Goal: Book appointment/travel/reservation

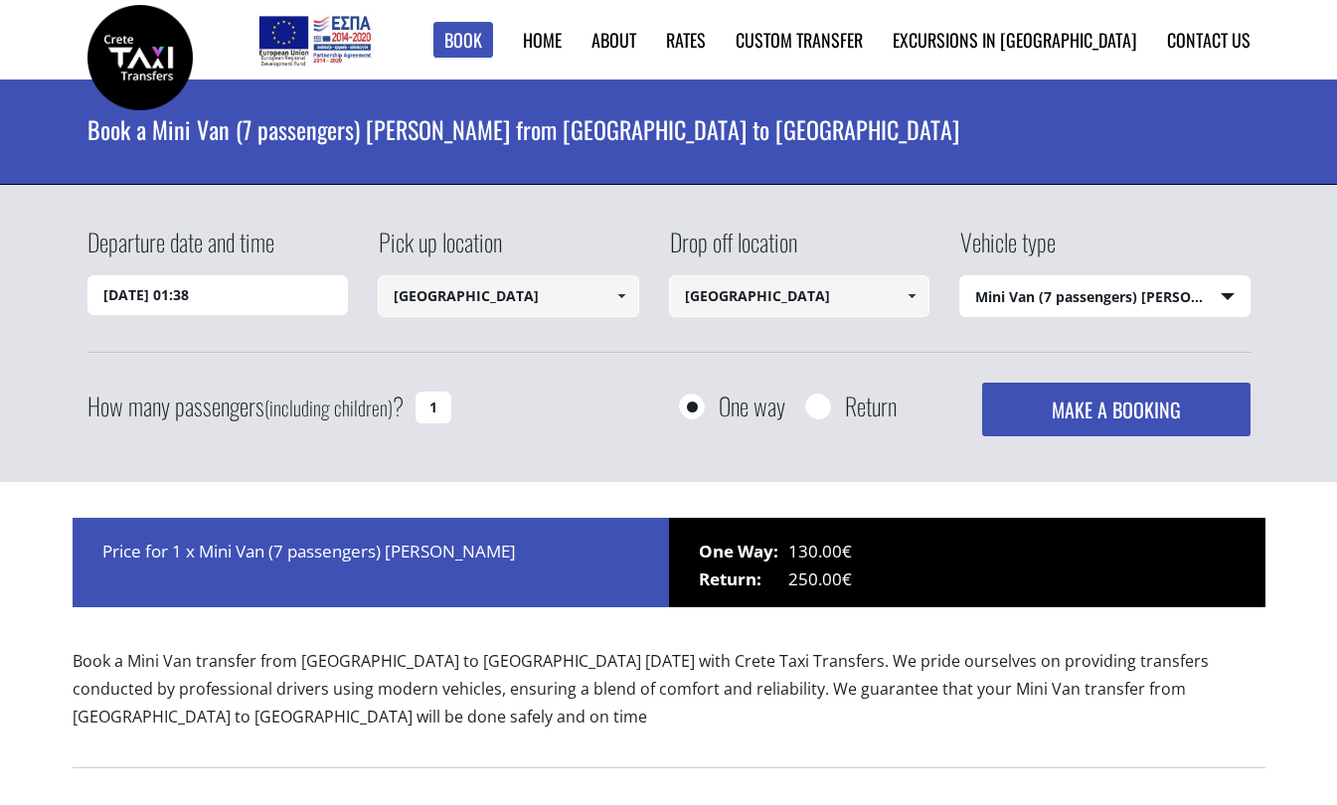
select select "541"
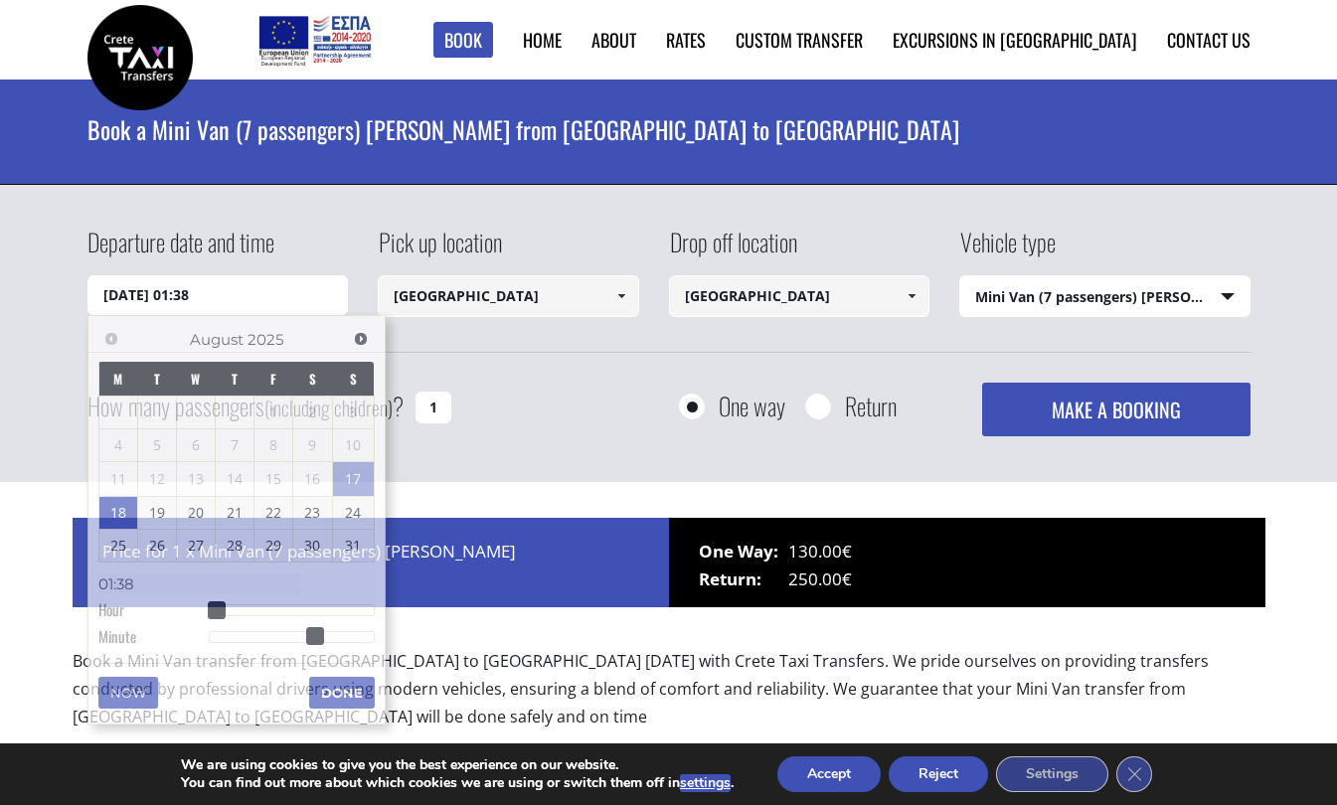
click at [242, 308] on input "18/08/2025 01:38" at bounding box center [217, 295] width 261 height 40
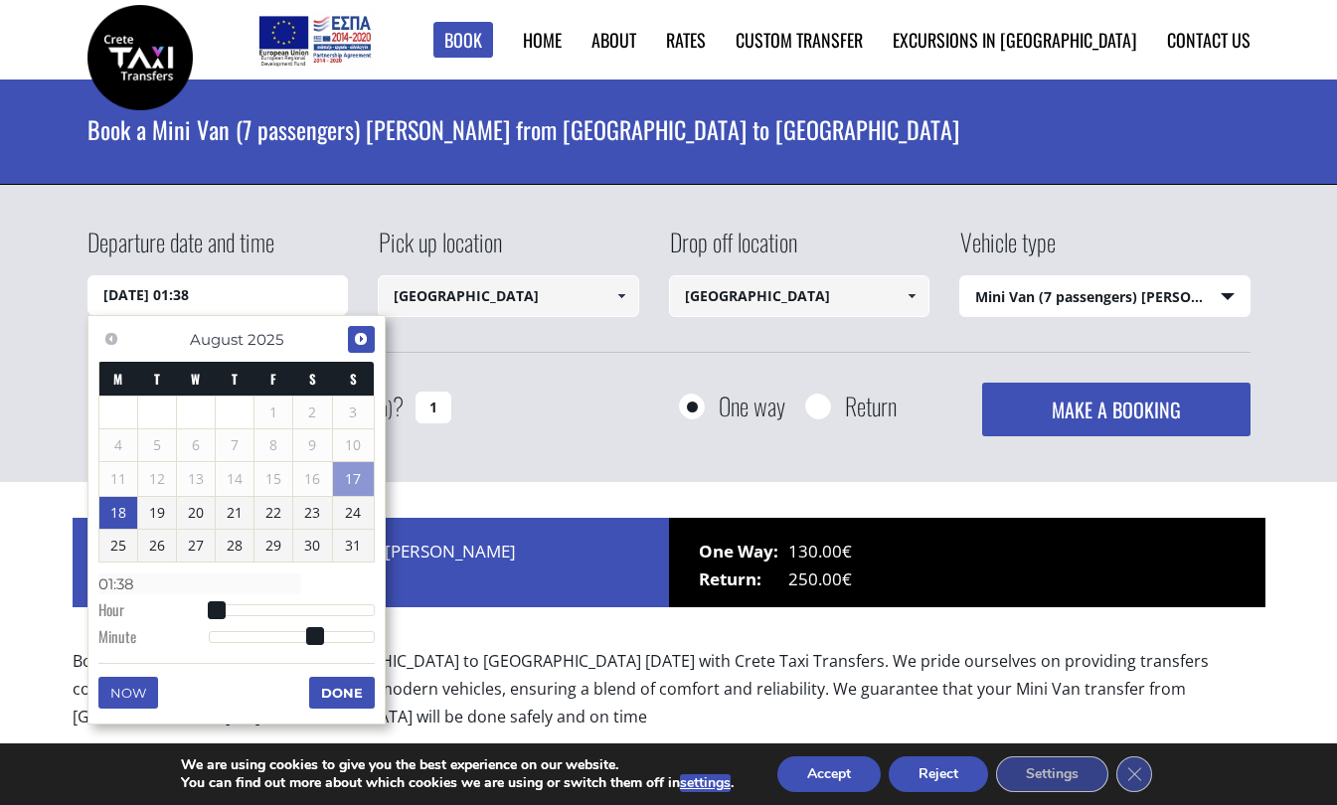
click at [355, 337] on span "Next" at bounding box center [361, 339] width 16 height 16
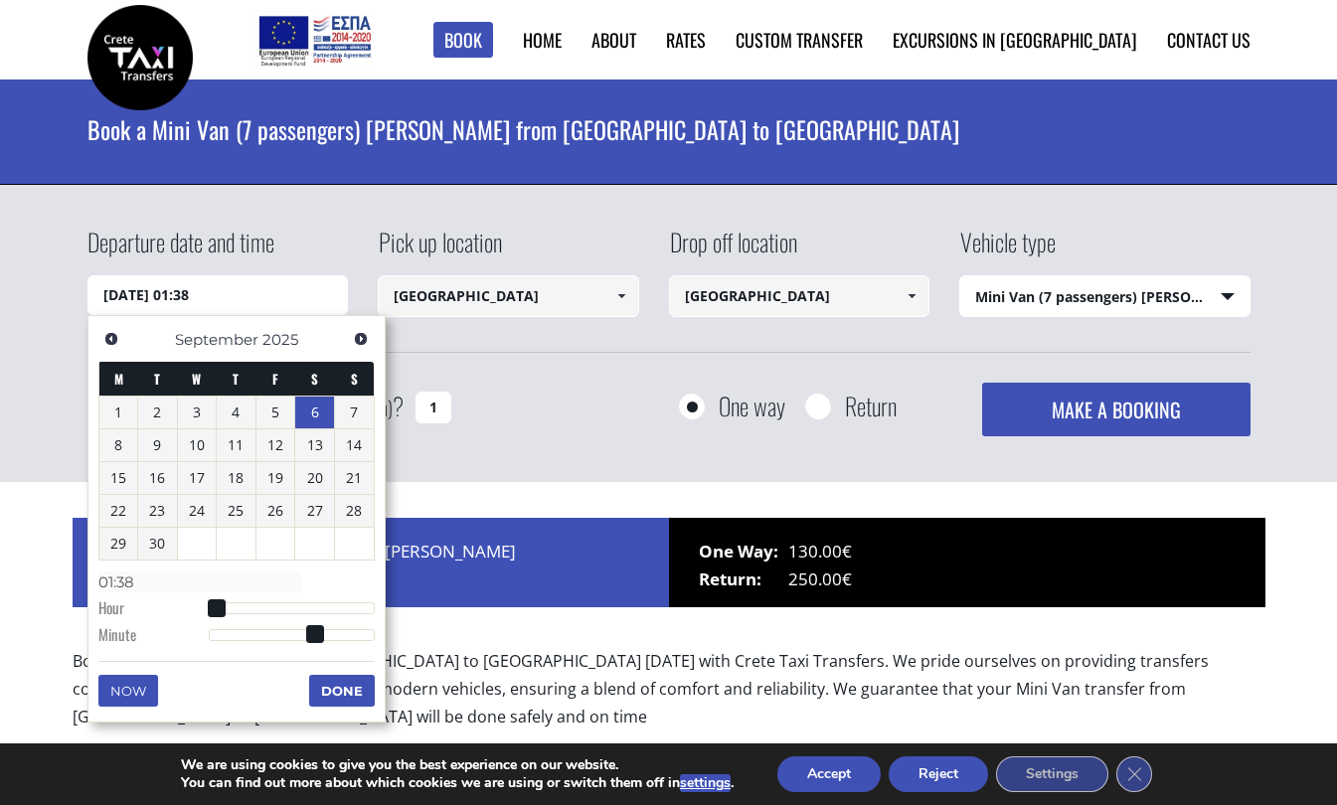
click at [314, 418] on link "6" at bounding box center [314, 413] width 39 height 32
type input "06/09/2025 00:00"
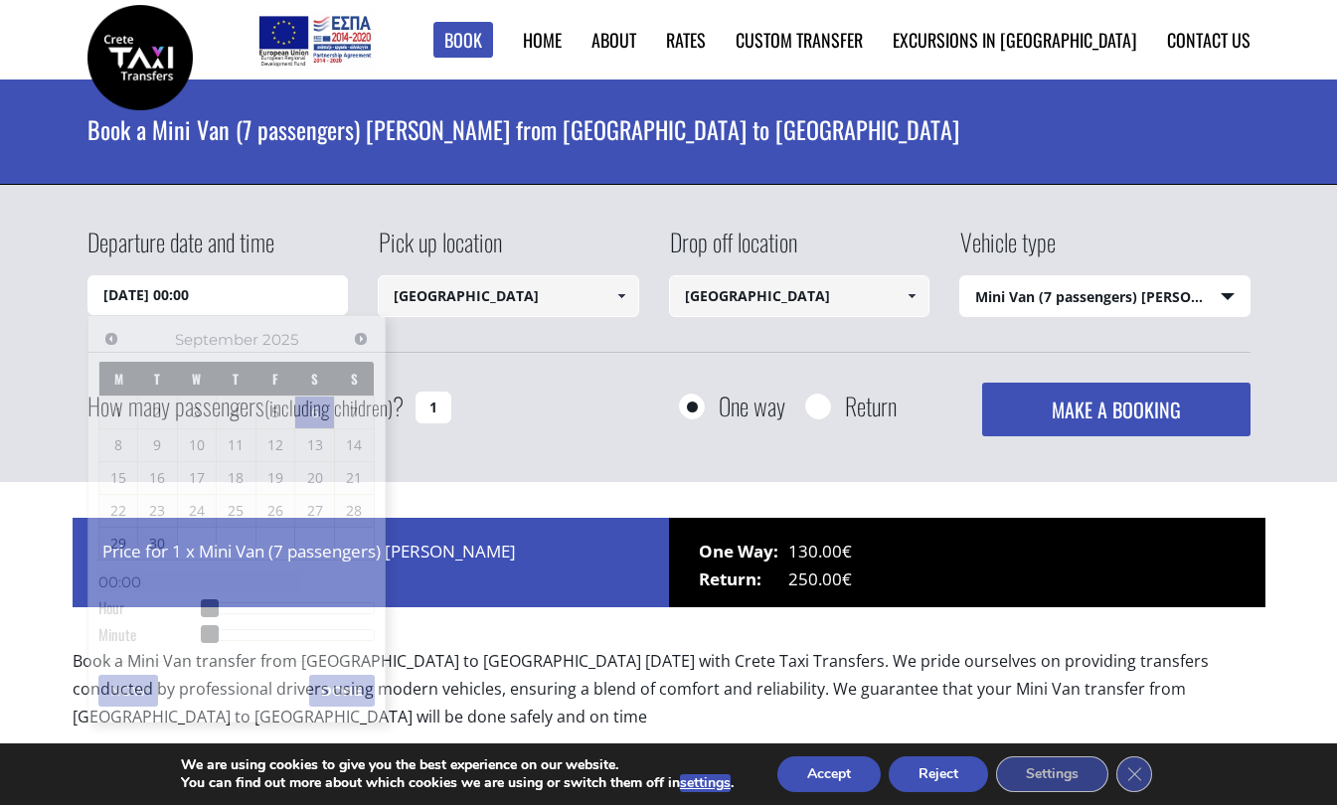
click at [528, 297] on input "[GEOGRAPHIC_DATA]" at bounding box center [508, 296] width 261 height 42
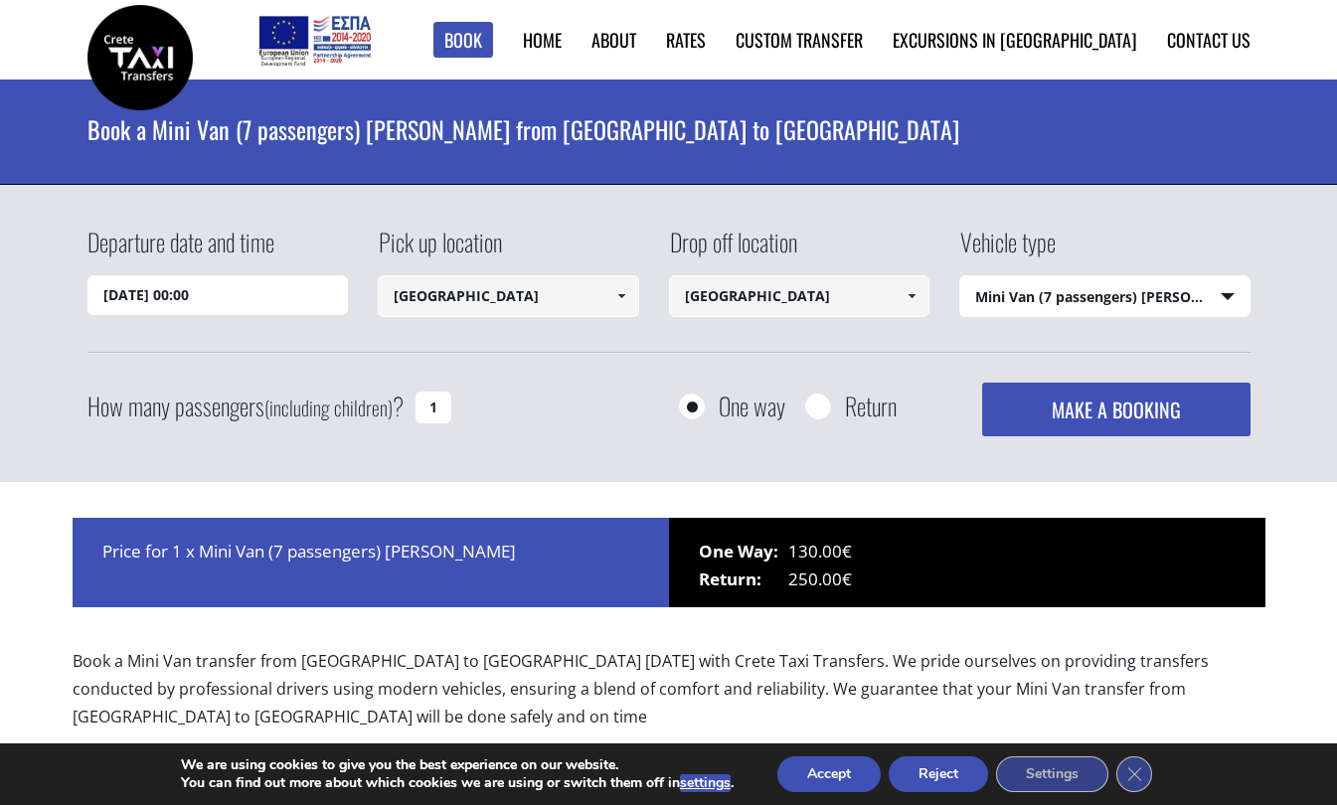
click at [620, 298] on span at bounding box center [621, 296] width 16 height 16
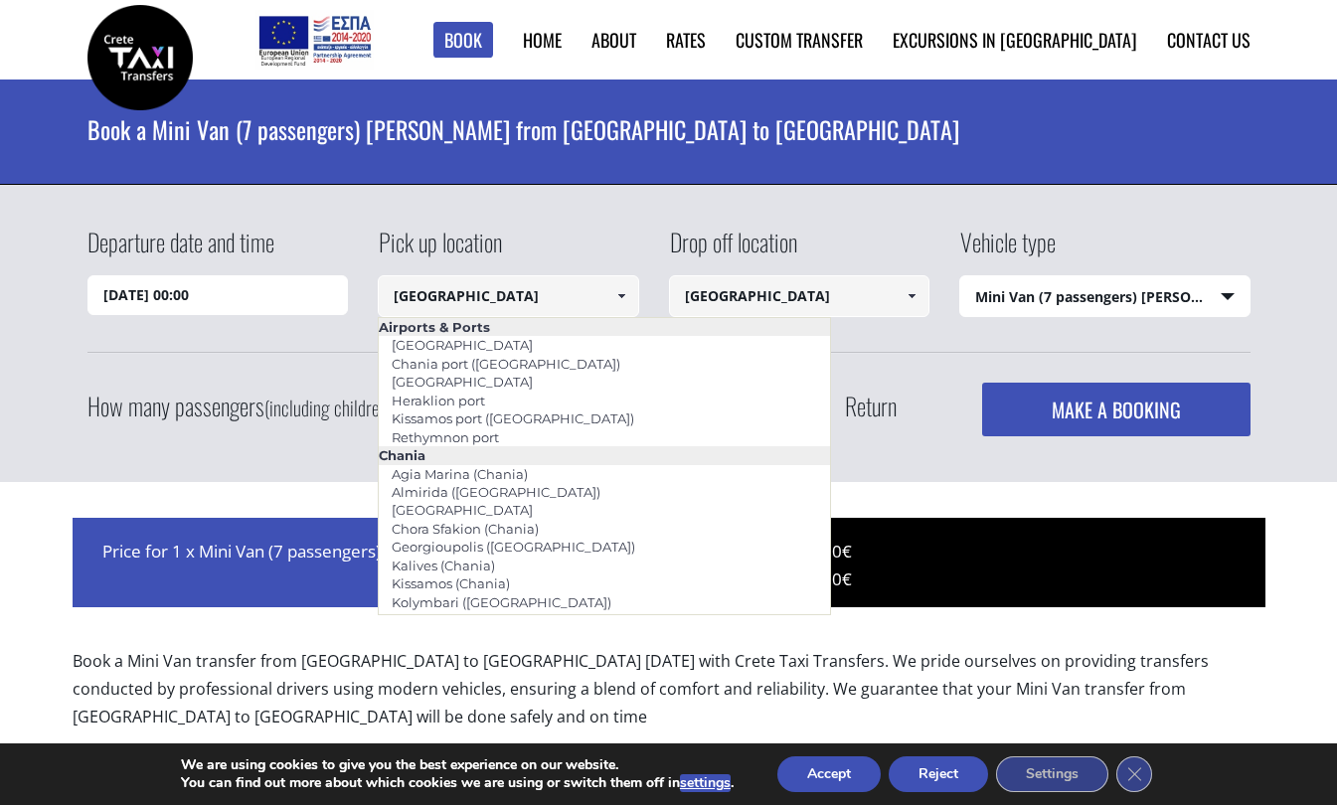
click at [836, 295] on input "Rethymnon city" at bounding box center [799, 296] width 261 height 42
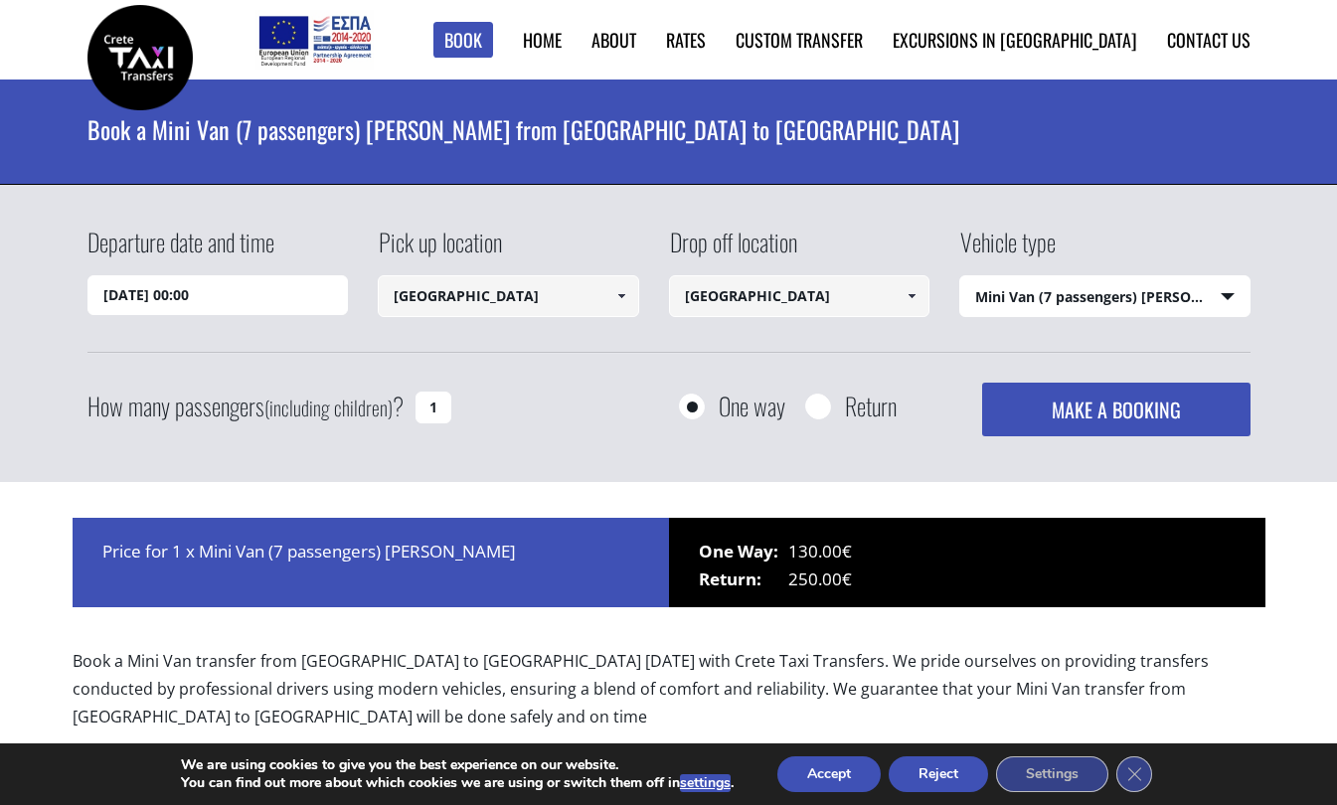
click at [907, 297] on span at bounding box center [912, 296] width 16 height 16
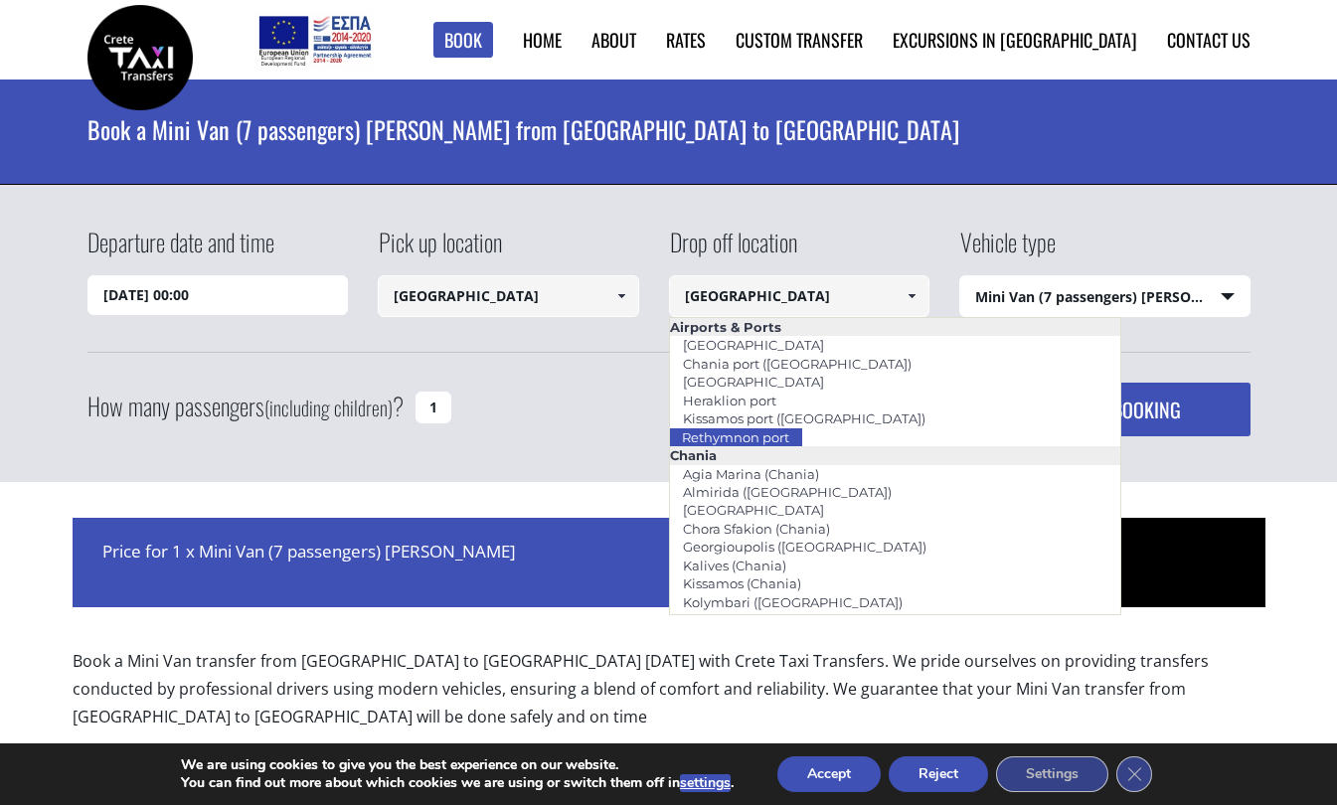
click at [812, 435] on li "Rethymnon port" at bounding box center [895, 437] width 451 height 18
type input "Rethymnon port"
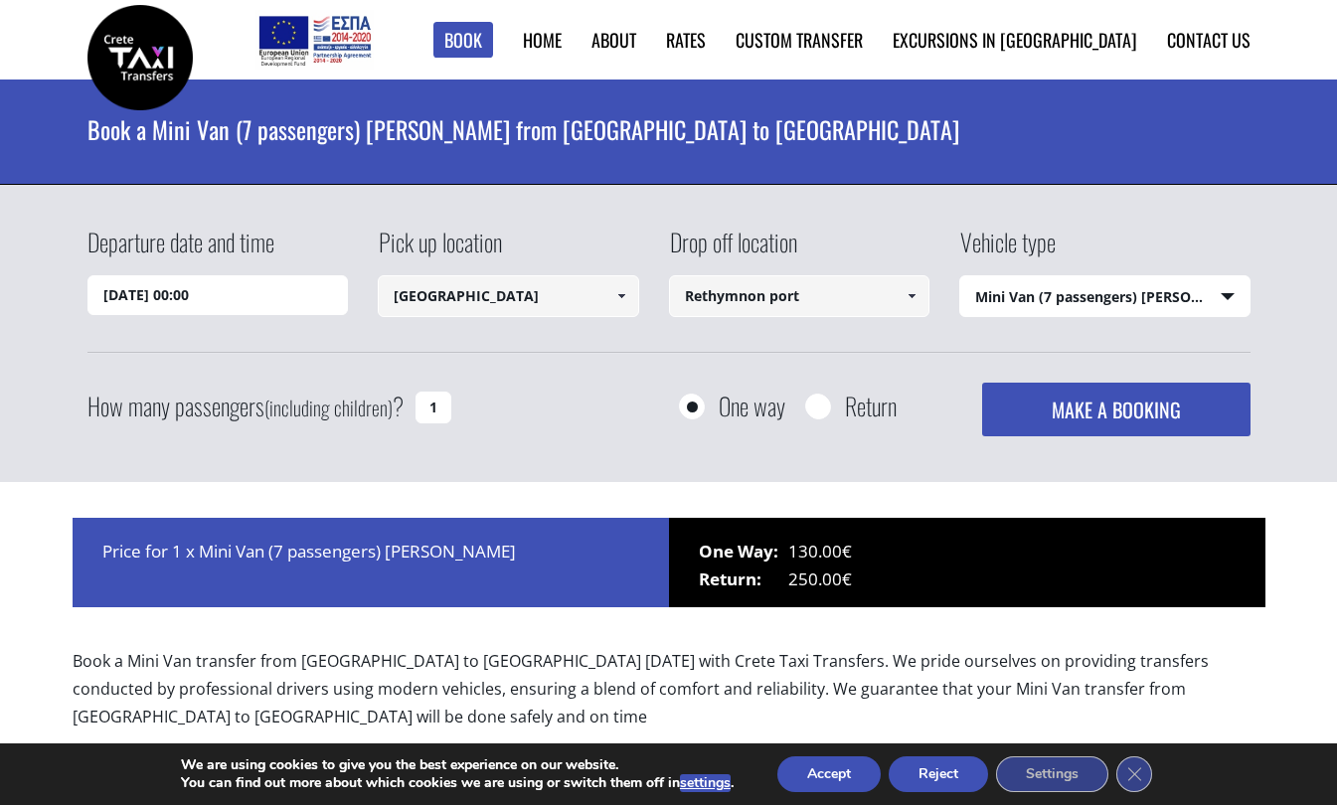
click at [626, 302] on span at bounding box center [621, 296] width 16 height 16
click at [1078, 295] on select "Select vehicle type Taxi (4 passengers) Mercedes E Class Mini Van (7 passengers…" at bounding box center [1104, 297] width 289 height 42
click at [960, 276] on select "Select vehicle type Taxi (4 passengers) Mercedes E Class Mini Van (7 passengers…" at bounding box center [1104, 297] width 289 height 42
click at [435, 405] on input "1" at bounding box center [434, 408] width 36 height 32
type input "5"
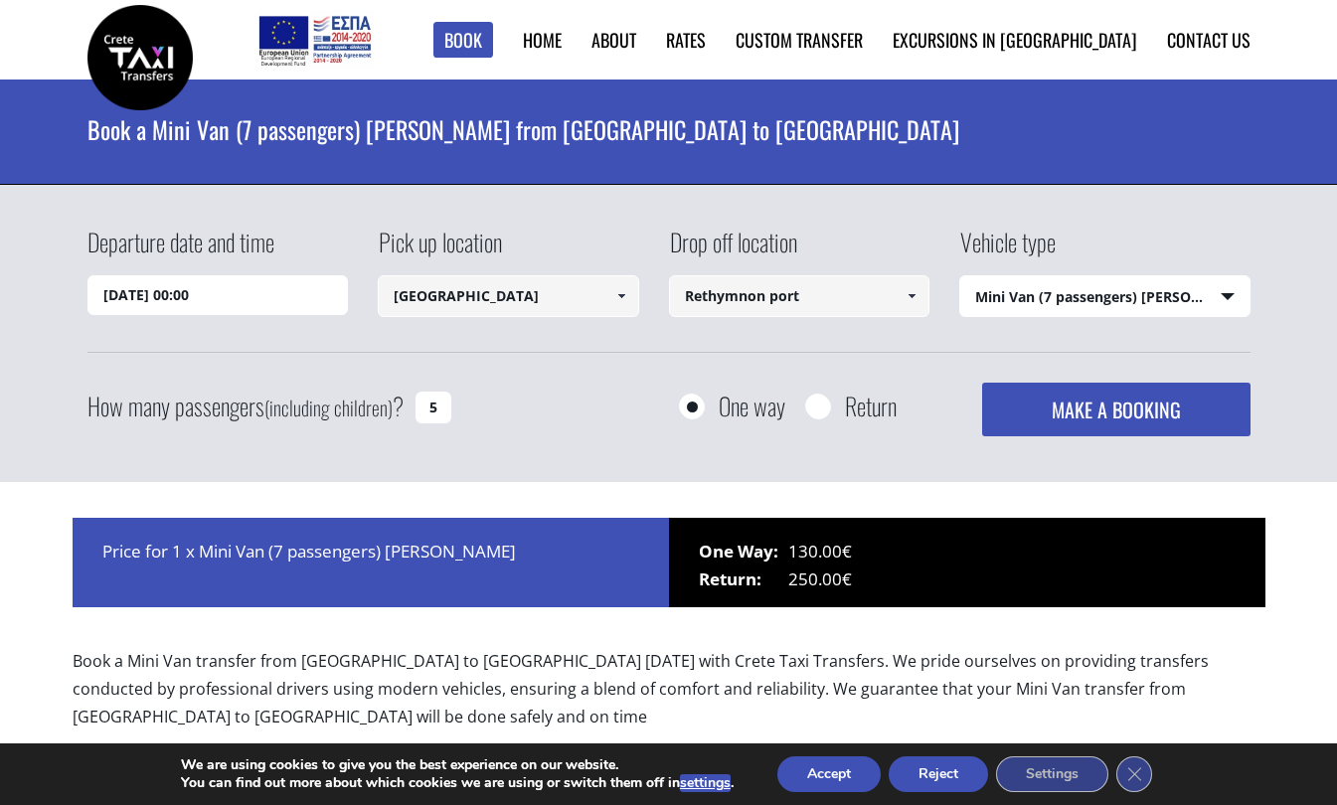
click at [1098, 401] on button "MAKE A BOOKING" at bounding box center [1115, 410] width 267 height 54
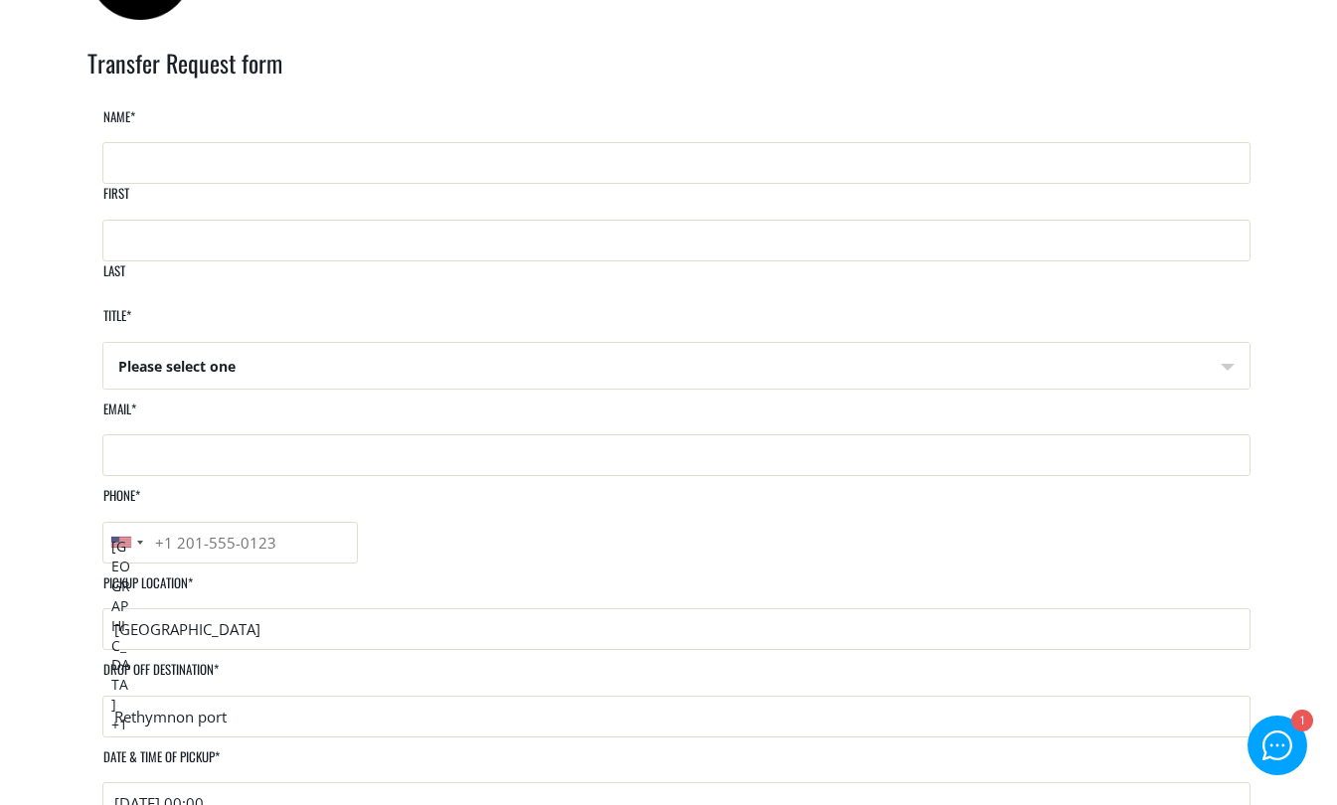
scroll to position [99, 0]
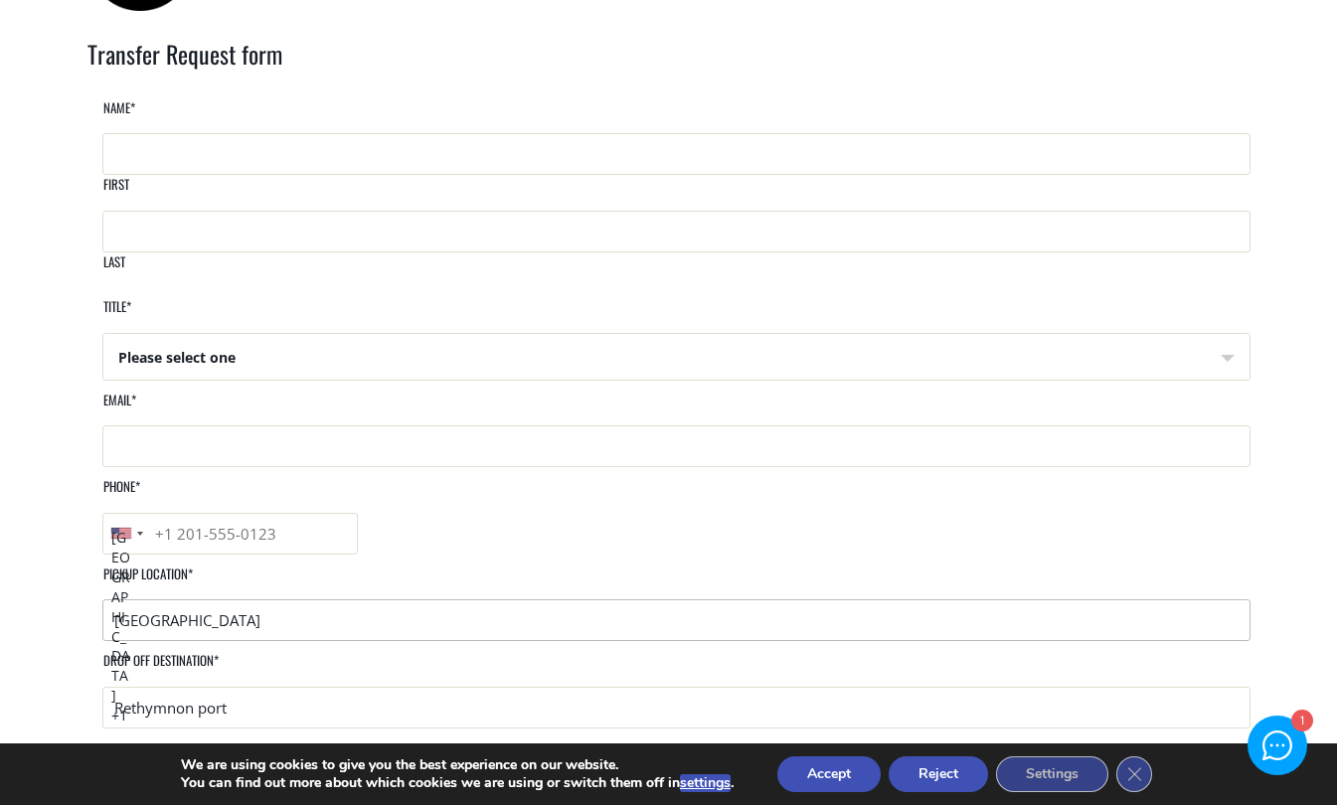
click at [277, 599] on input "[GEOGRAPHIC_DATA]" at bounding box center [676, 620] width 1148 height 42
paste input "Casa [PERSON_NAME] 20, Χανιά 731 33"
click at [328, 599] on input "[GEOGRAPHIC_DATA] Casa [PERSON_NAME] [PERSON_NAME] 20, Χανιά 731 33" at bounding box center [676, 620] width 1148 height 42
type input "Chania city Casa [PERSON_NAME] 20, Χανιά 731 33"
click at [358, 513] on input "Phone *" at bounding box center [229, 534] width 255 height 42
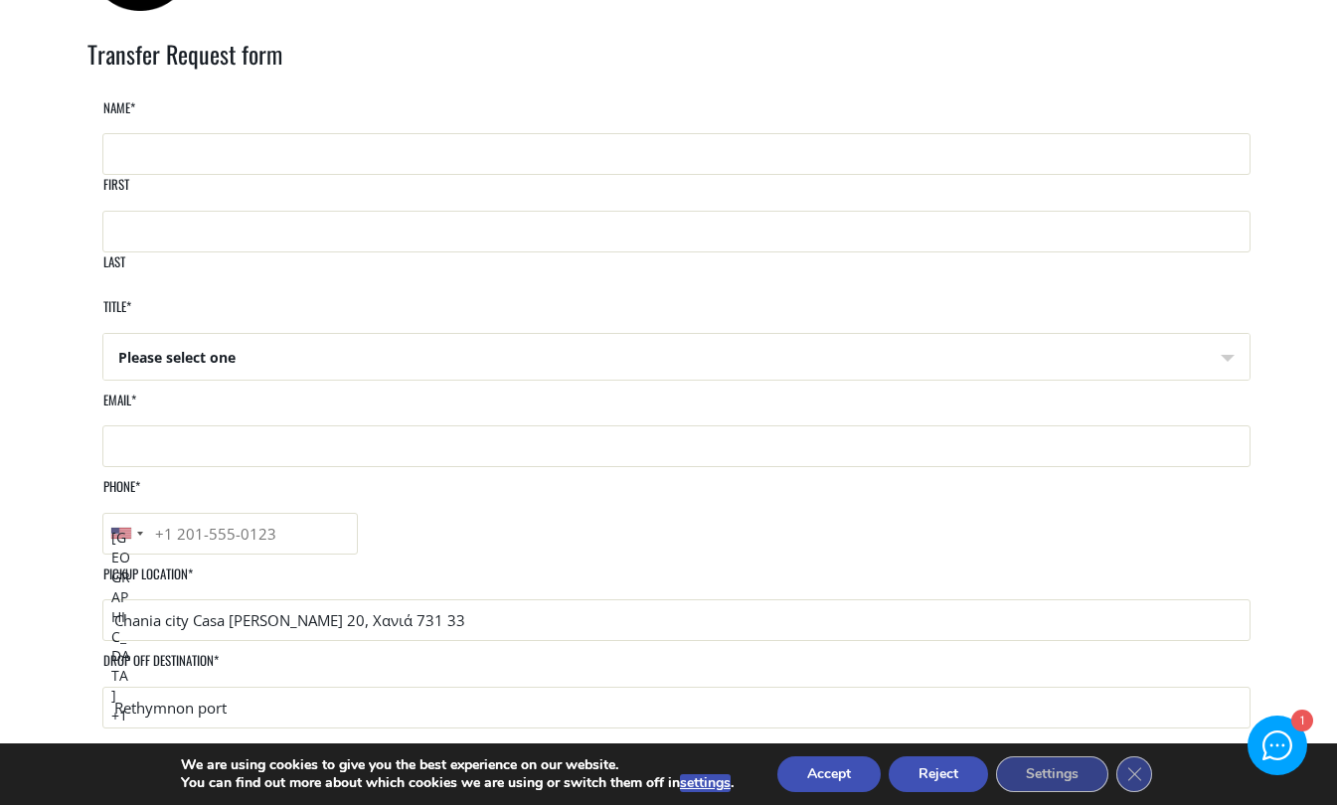
drag, startPoint x: 758, startPoint y: 446, endPoint x: 869, endPoint y: 462, distance: 111.5
click at [358, 513] on input "Phone *" at bounding box center [229, 534] width 255 height 42
type input "15154910553"
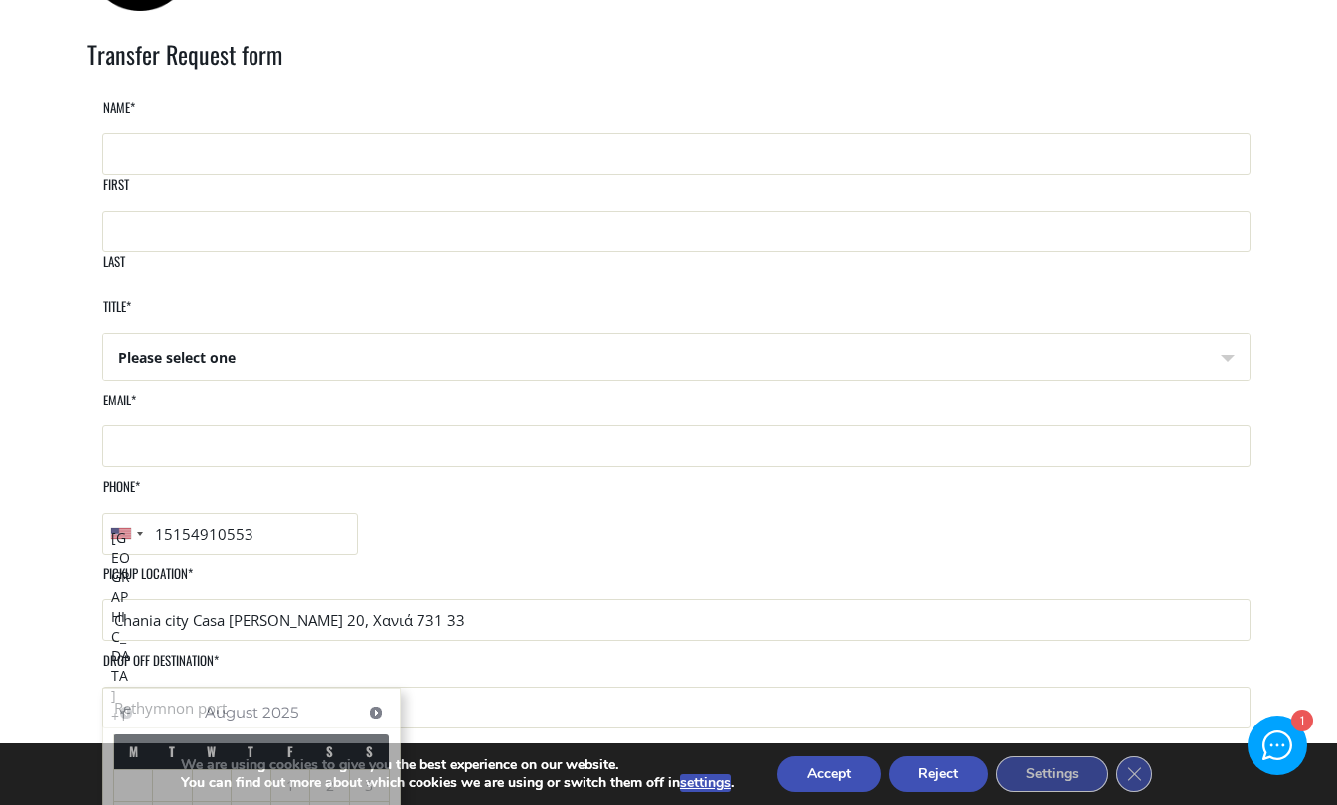
click at [223, 773] on input "[DATE] 00:00" at bounding box center [676, 794] width 1148 height 42
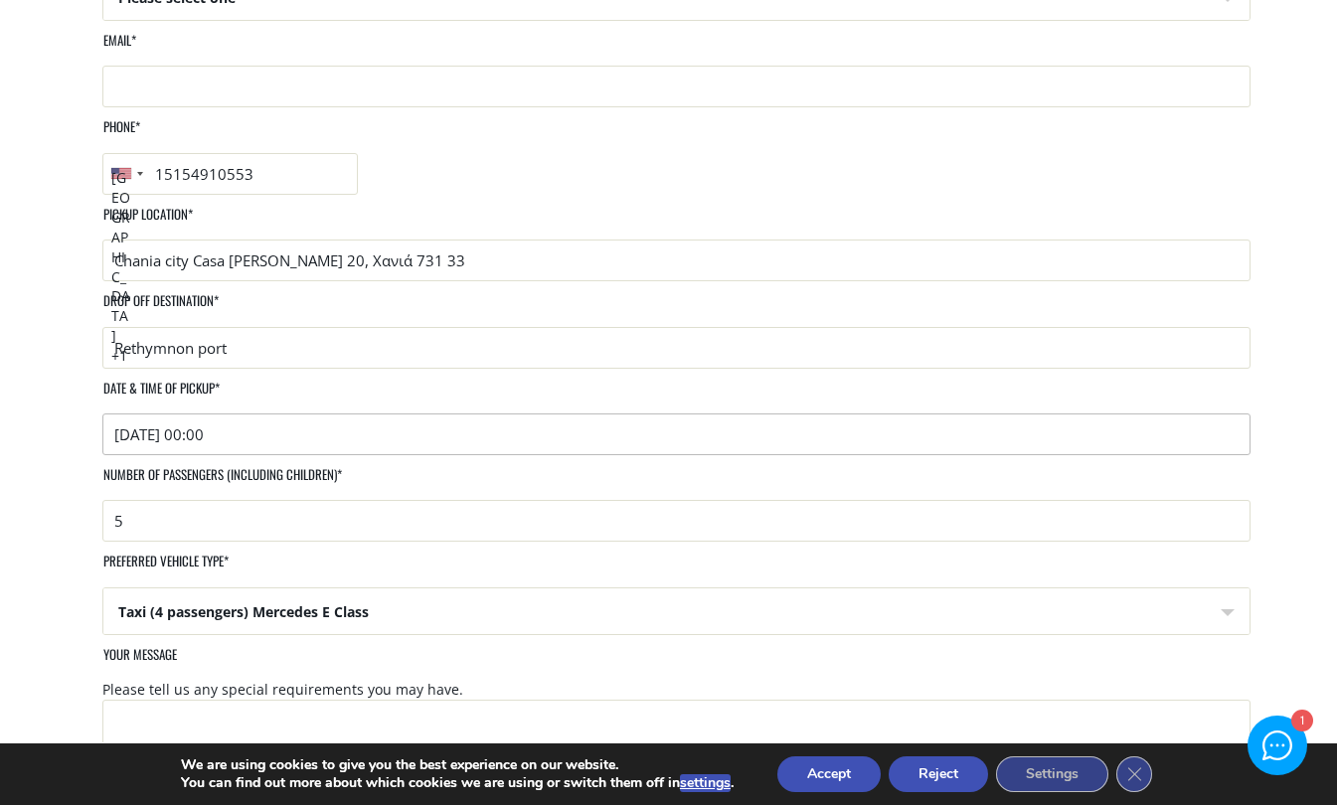
scroll to position [467, 0]
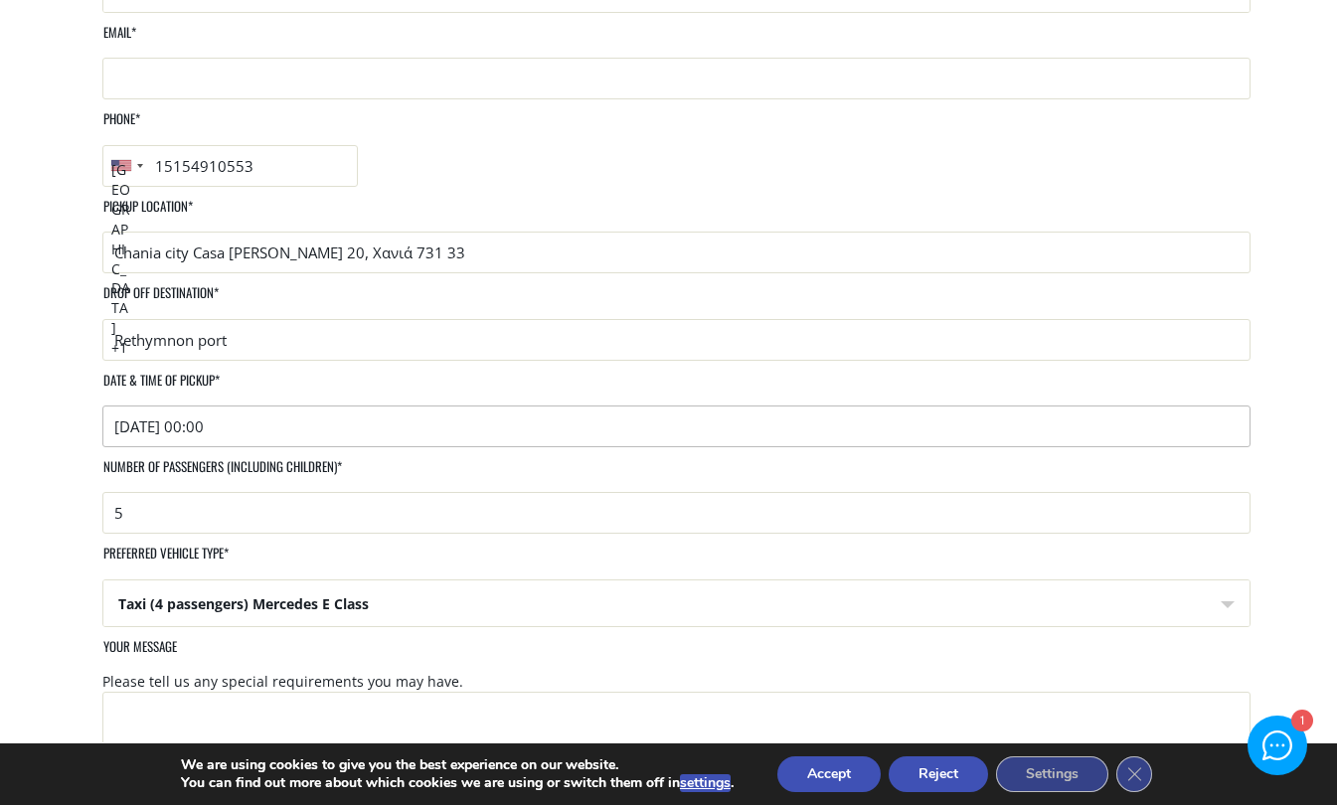
click at [262, 406] on input "[DATE] 00:00" at bounding box center [676, 427] width 1148 height 42
click at [208, 406] on input "[DATE] 00:00" at bounding box center [676, 427] width 1148 height 42
click at [180, 406] on input "[DATE] 00:00" at bounding box center [676, 427] width 1148 height 42
click at [194, 406] on input "[DATE] 00:00" at bounding box center [676, 427] width 1148 height 42
click at [234, 406] on input "[DATE] 00:00" at bounding box center [676, 427] width 1148 height 42
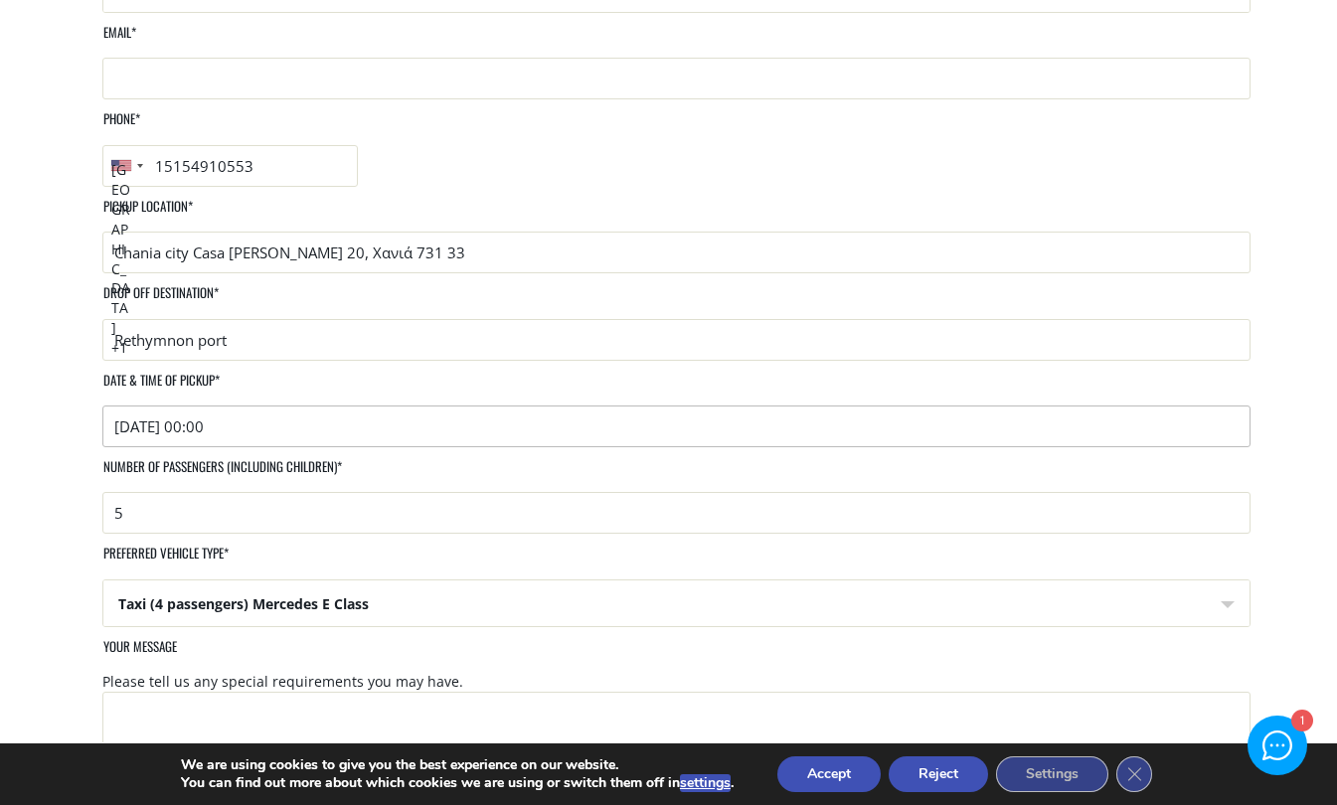
click at [223, 406] on input "[DATE] 00:00" at bounding box center [676, 427] width 1148 height 42
type input "[DATE] 6:00"
click at [1216, 581] on select "Taxi (4 passengers) Mercedes E Class Mini Van (8 passengers) Mercedes [PERSON_N…" at bounding box center [676, 605] width 1146 height 48
select select "Mini Van (8 passengers) [PERSON_NAME]"
click at [684, 581] on select "Taxi (4 passengers) Mercedes E Class Mini Van (8 passengers) Mercedes [PERSON_N…" at bounding box center [676, 605] width 1146 height 48
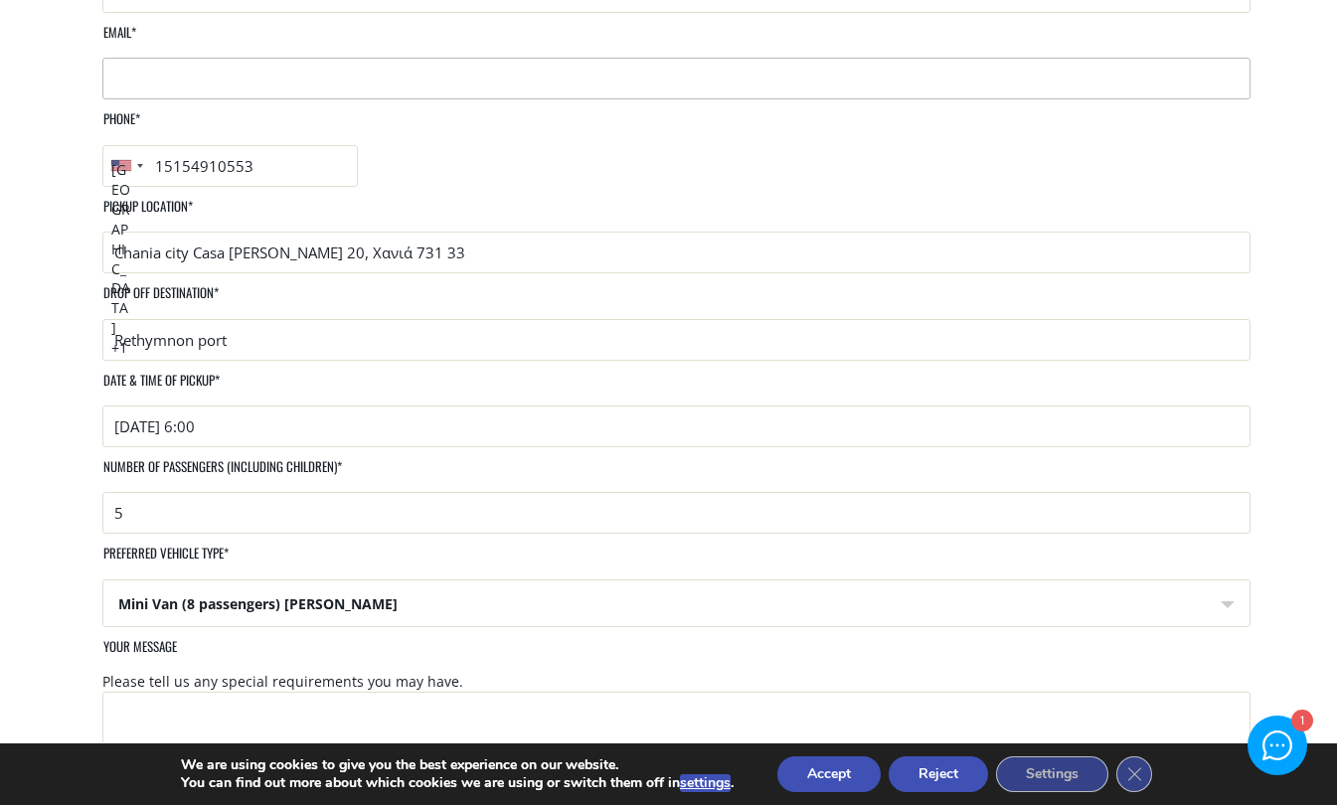
click at [458, 76] on input "Email *" at bounding box center [676, 79] width 1148 height 42
type input "[EMAIL_ADDRESS][DOMAIN_NAME]"
click at [213, 692] on textarea "Your message" at bounding box center [676, 809] width 1148 height 234
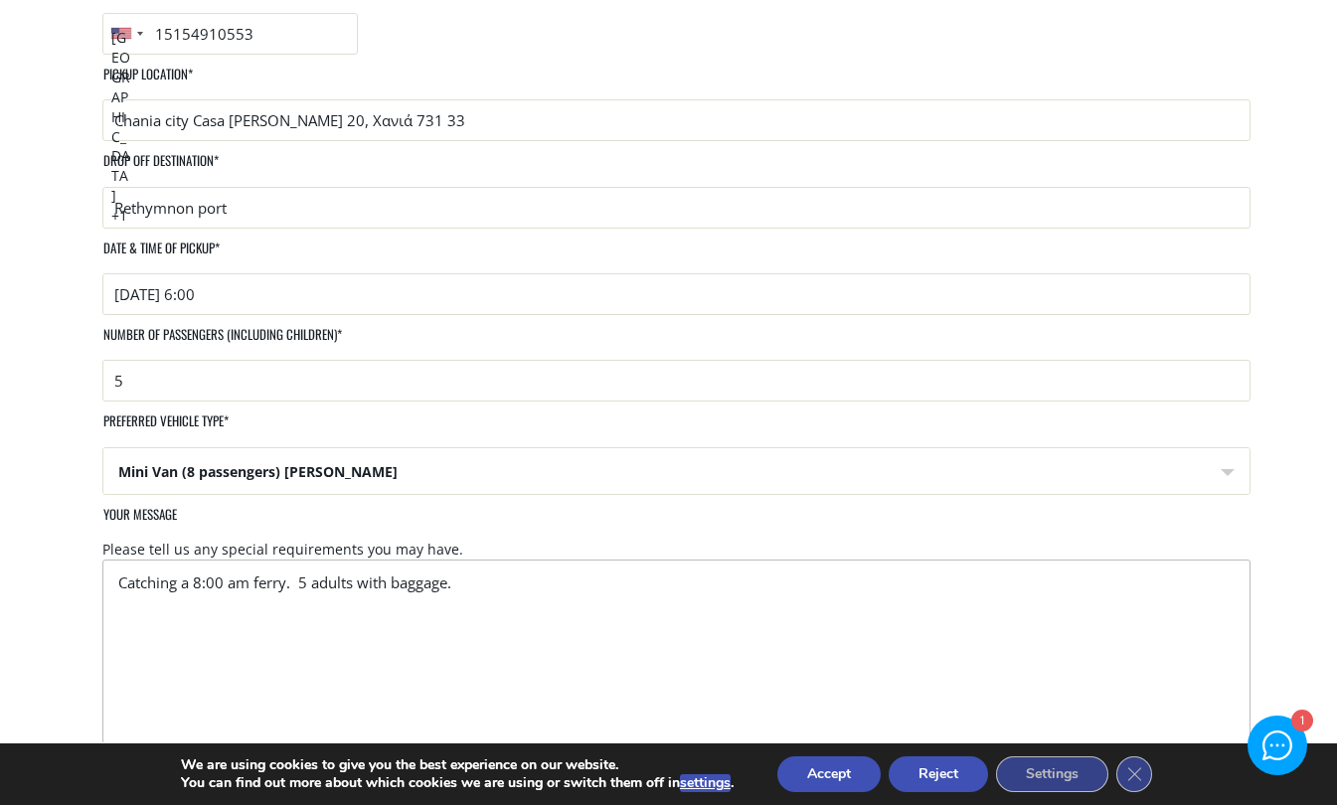
scroll to position [669, 0]
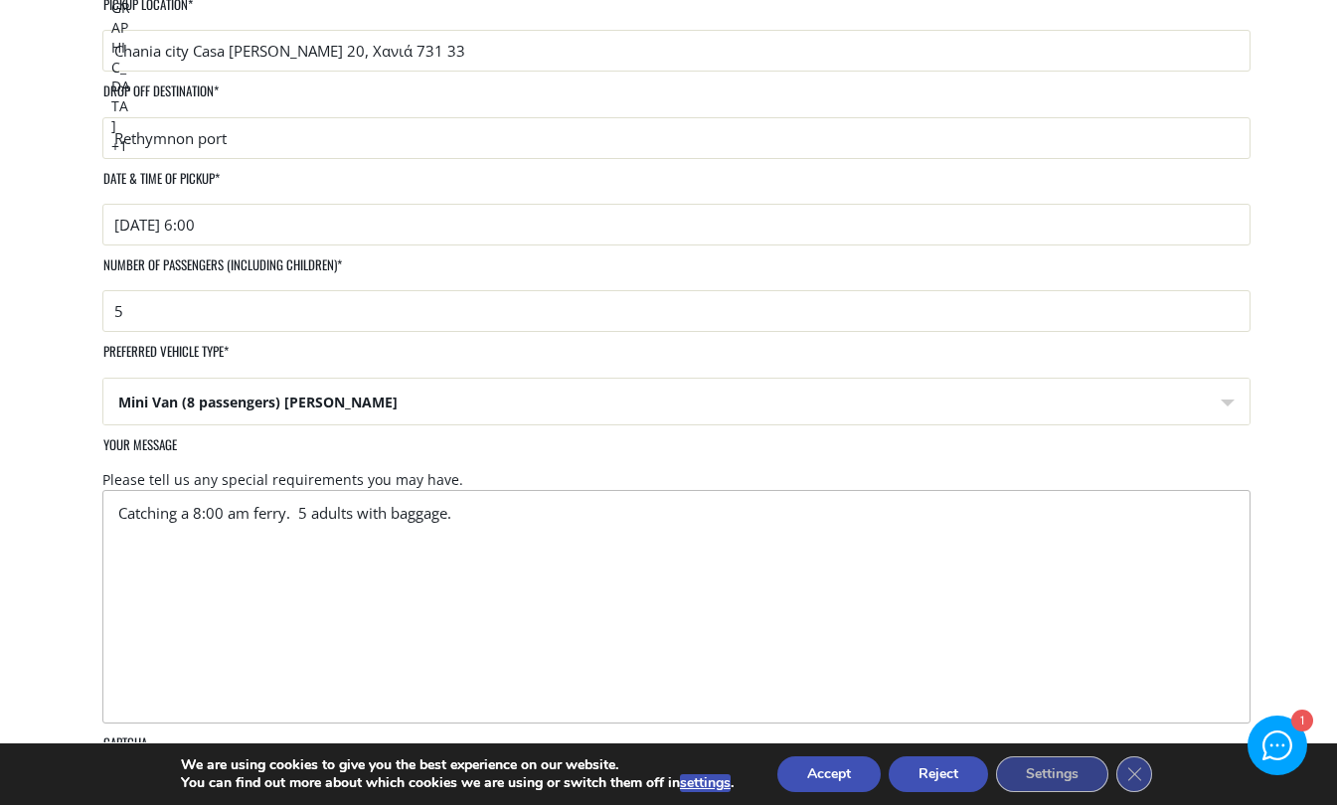
type textarea "Catching a 8:00 am ferry. 5 adults with baggage."
click at [1272, 737] on div at bounding box center [1278, 746] width 29 height 29
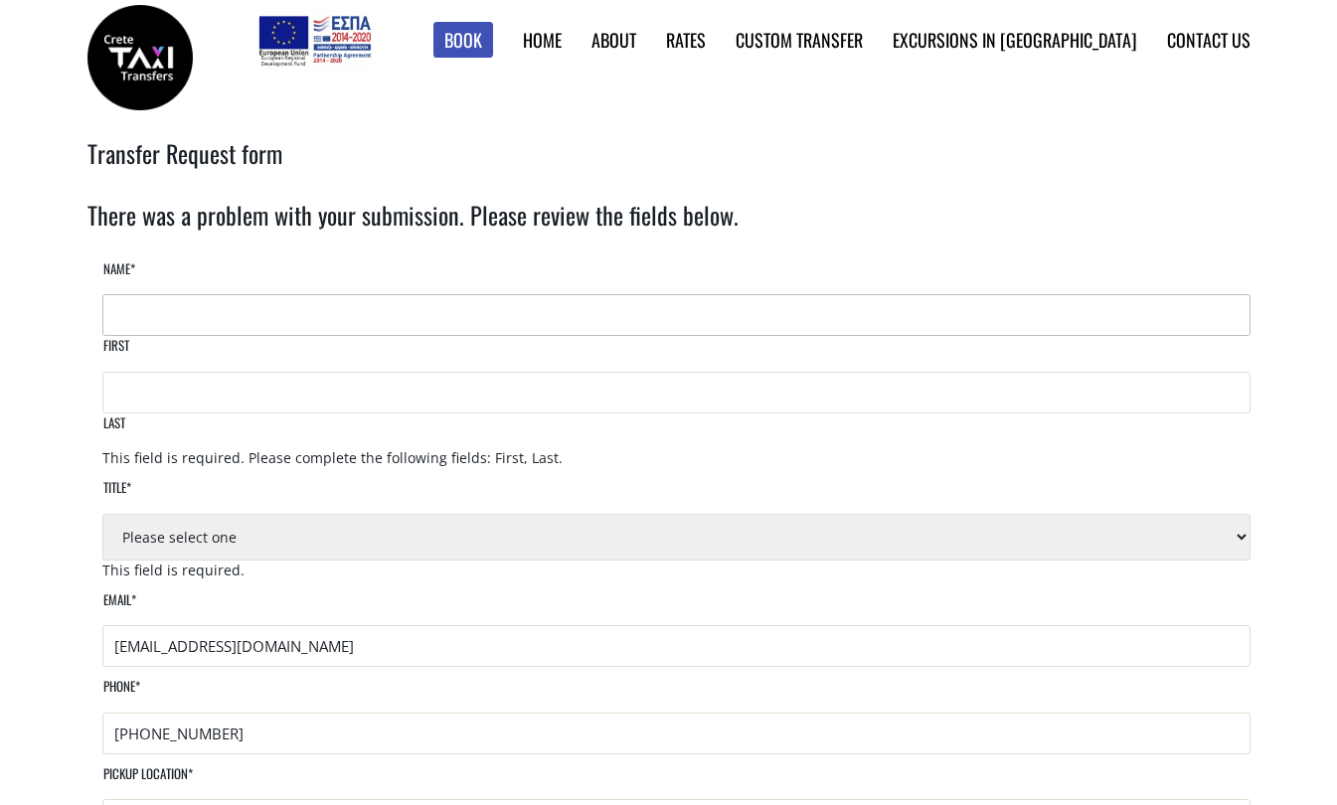
click at [184, 336] on input "First" at bounding box center [676, 315] width 1148 height 42
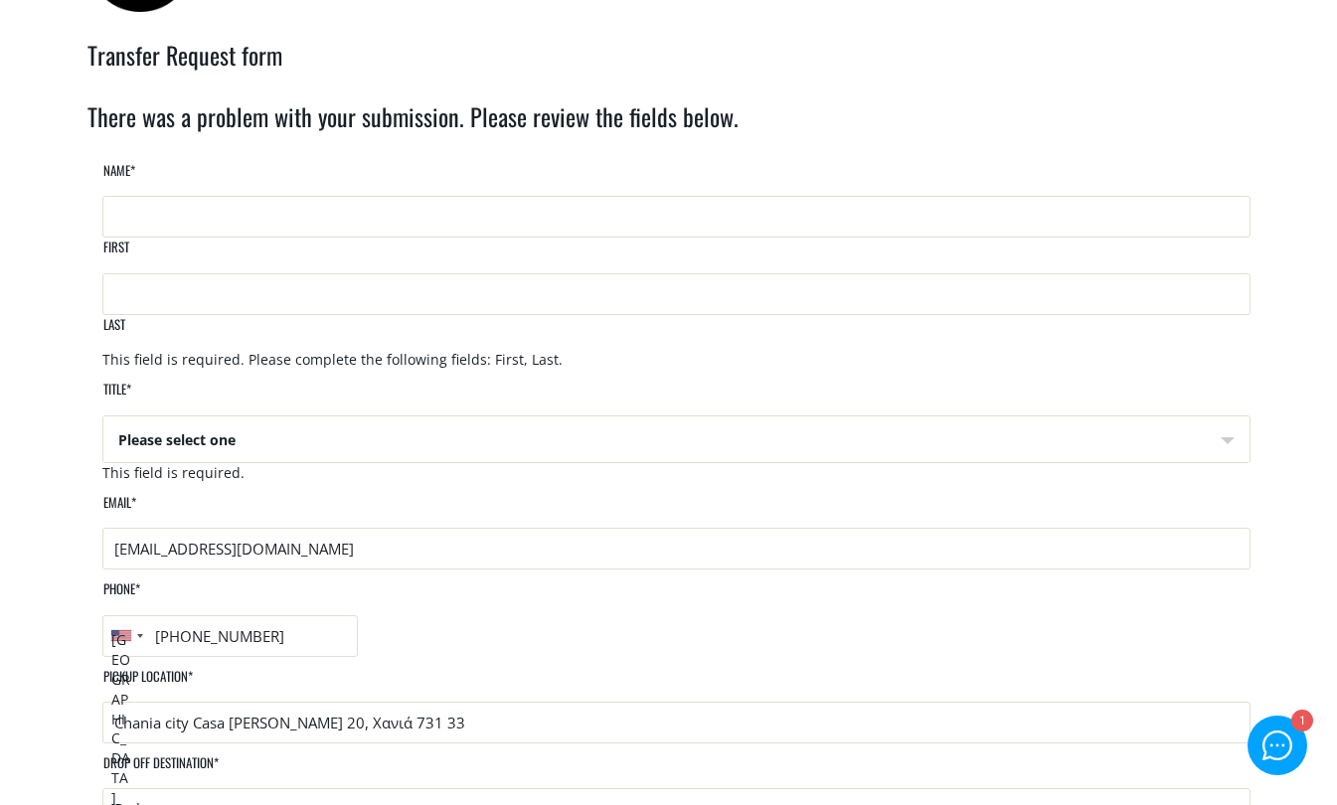
scroll to position [99, 0]
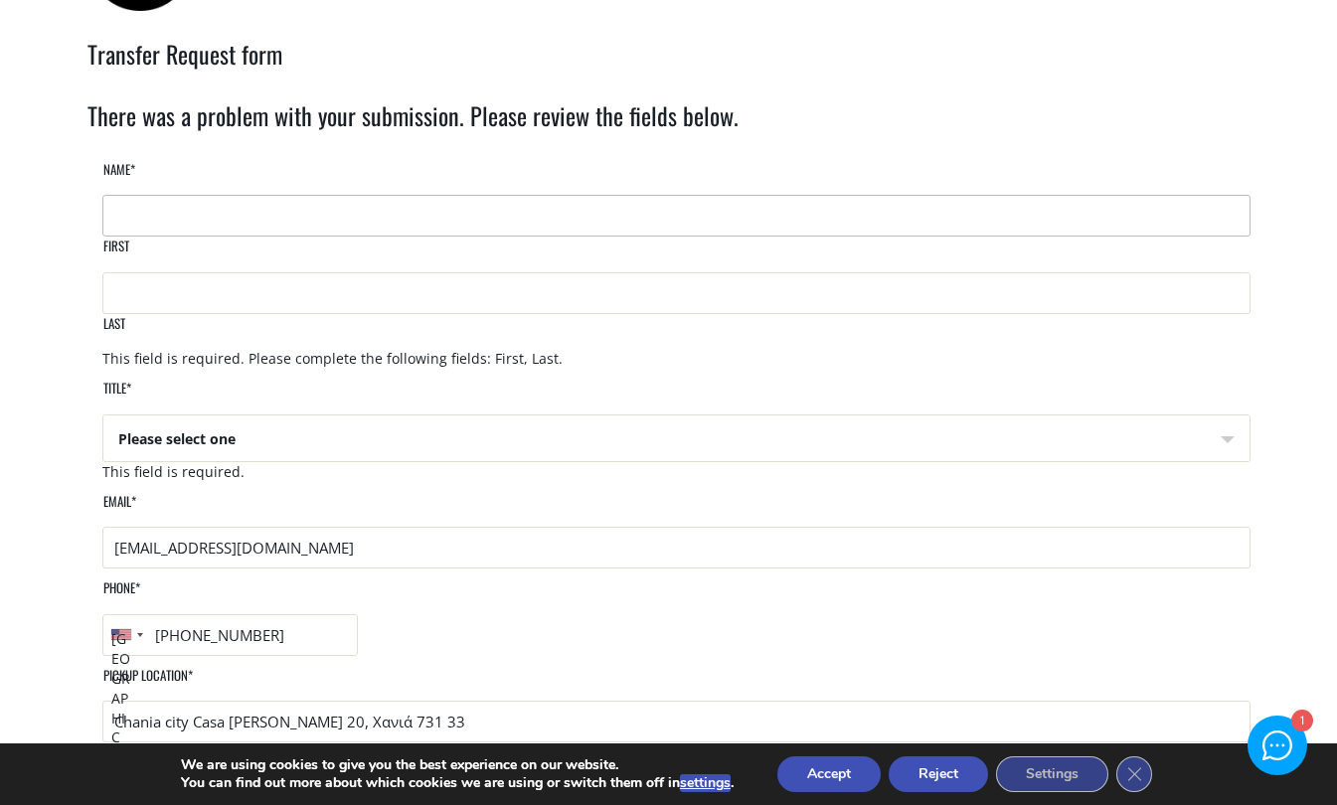
click at [126, 237] on input "First" at bounding box center [676, 216] width 1148 height 42
type input "Jamie"
type input "Lane"
click at [236, 463] on select "Please select one Mr Mrs" at bounding box center [676, 440] width 1146 height 48
select select "Mrs"
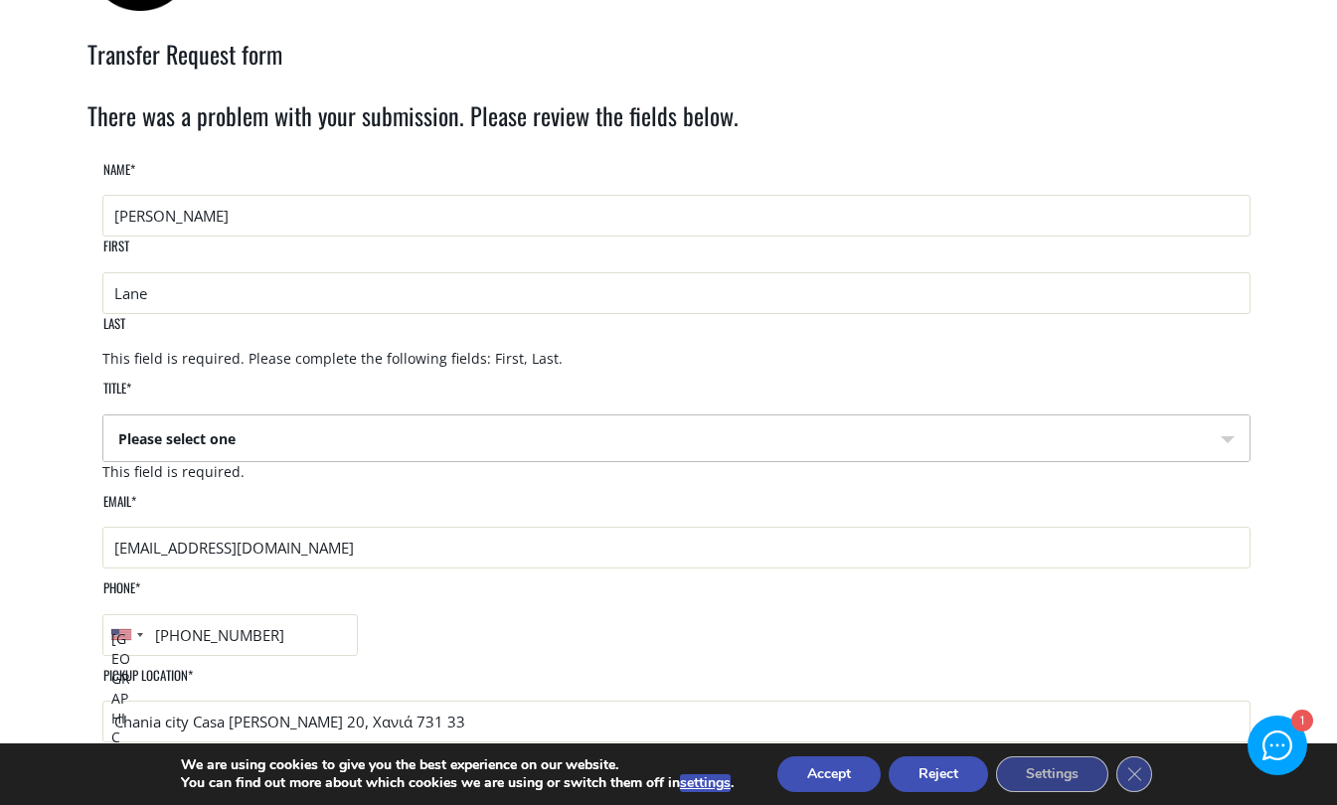
click at [103, 463] on select "Please select one Mr Mrs" at bounding box center [676, 440] width 1146 height 48
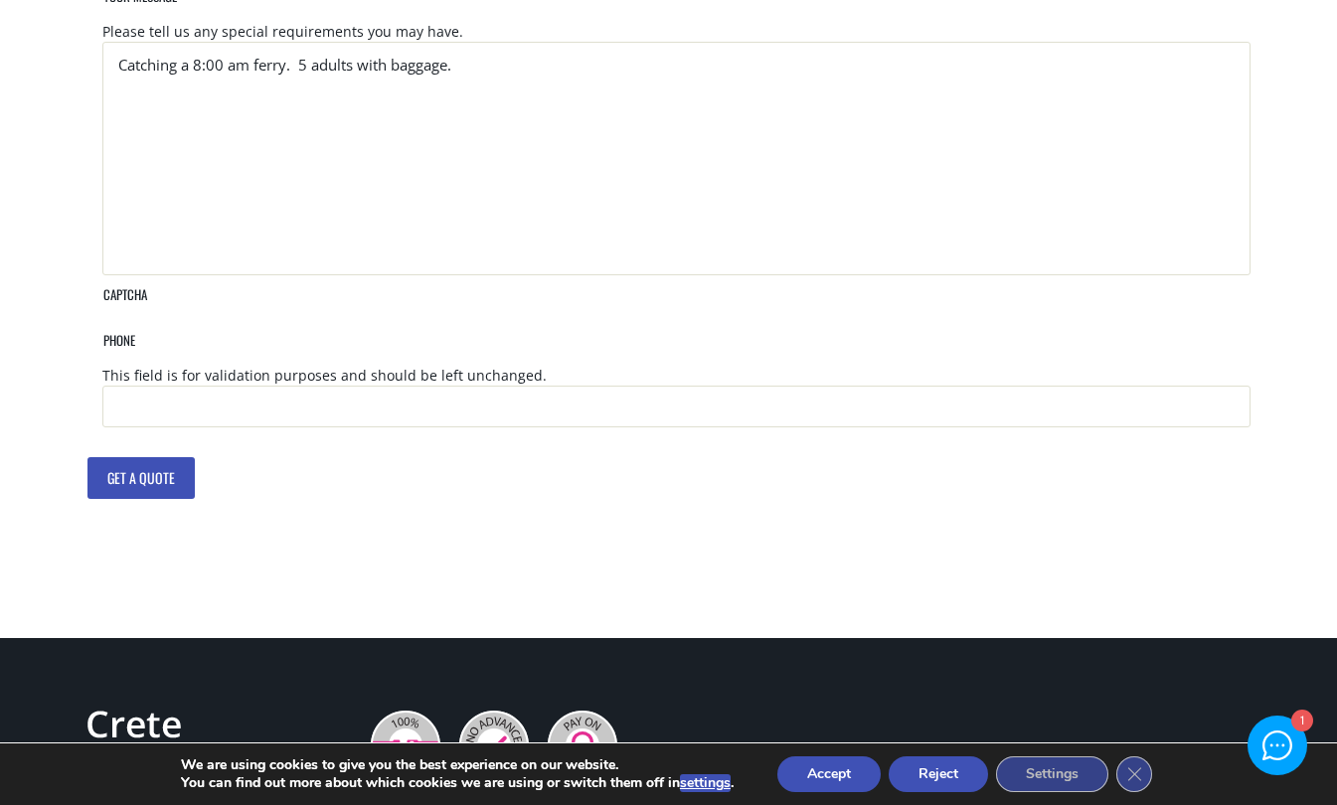
scroll to position [1230, 0]
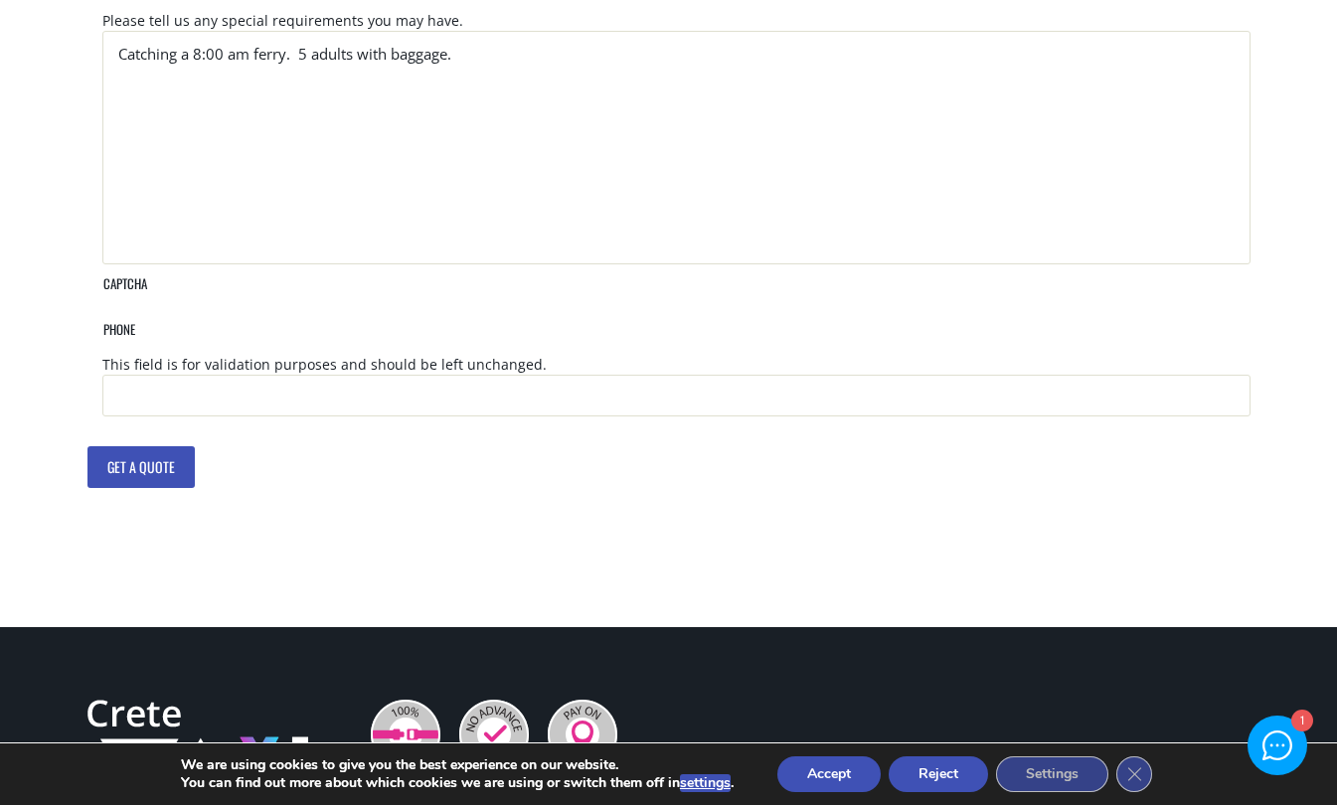
click at [155, 446] on input "Get a quote" at bounding box center [140, 467] width 107 height 42
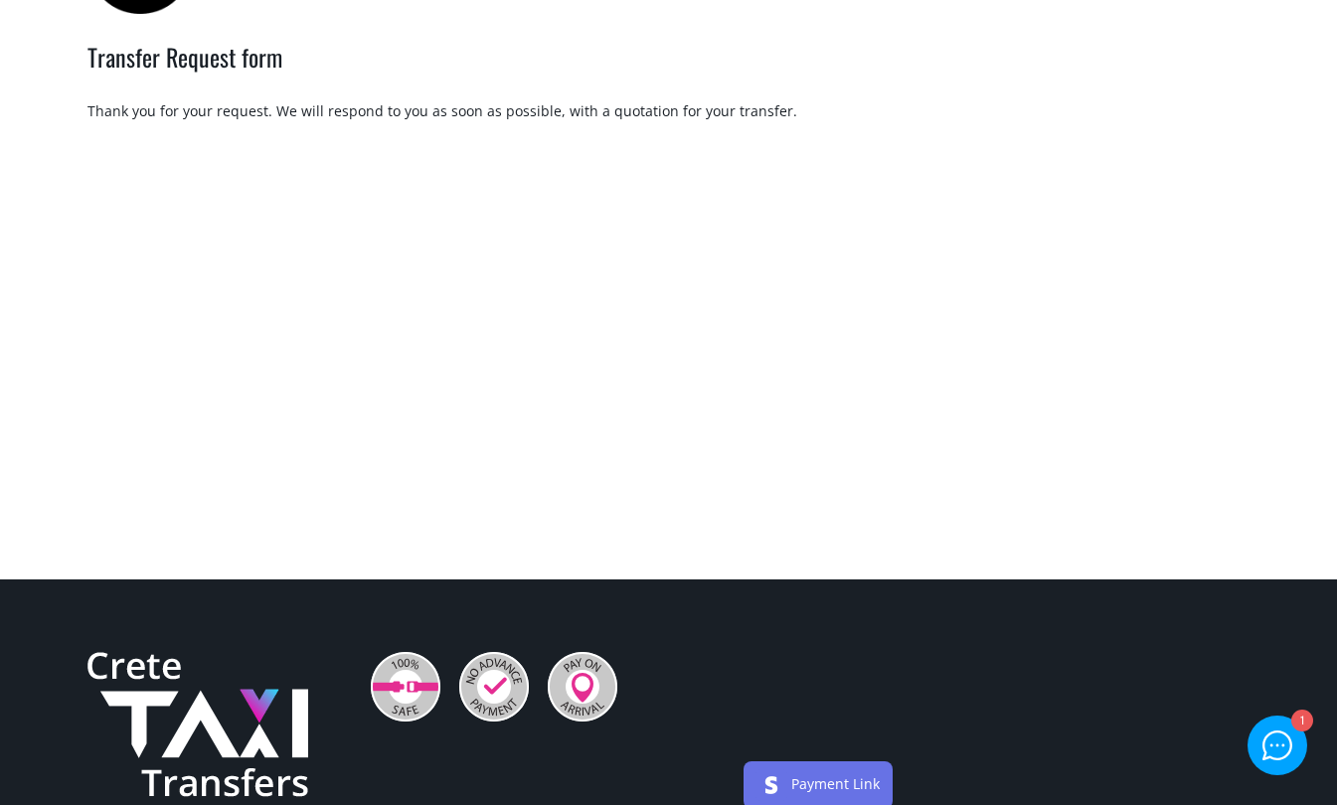
scroll to position [99, 0]
